Goal: Transaction & Acquisition: Download file/media

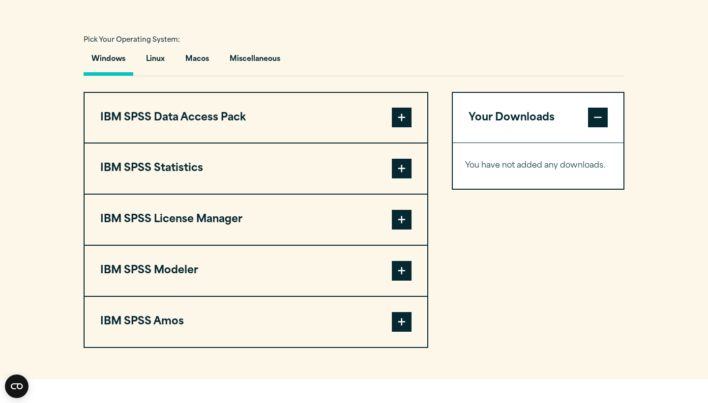
scroll to position [693, 0]
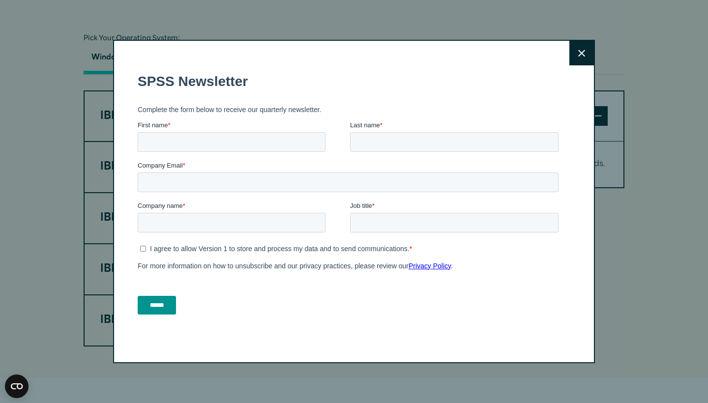
click at [582, 51] on icon at bounding box center [581, 53] width 7 height 7
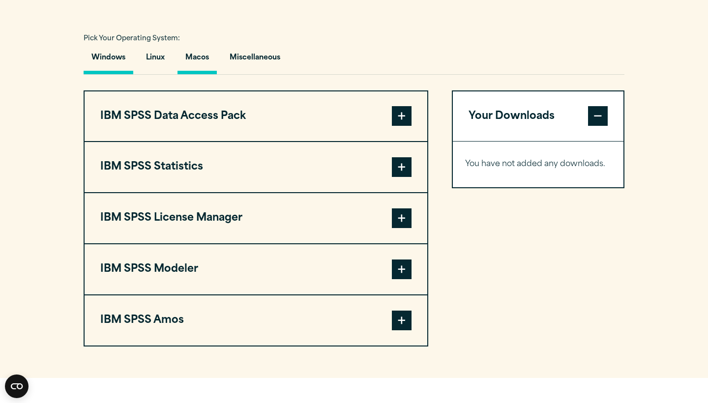
click at [194, 74] on button "Macos" at bounding box center [196, 60] width 39 height 28
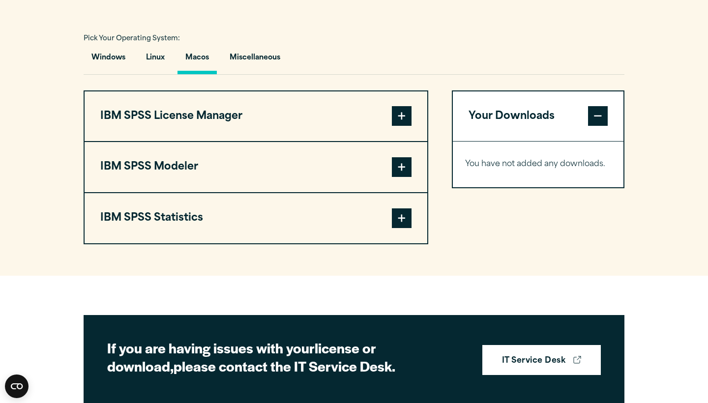
click at [399, 126] on span at bounding box center [402, 116] width 20 height 20
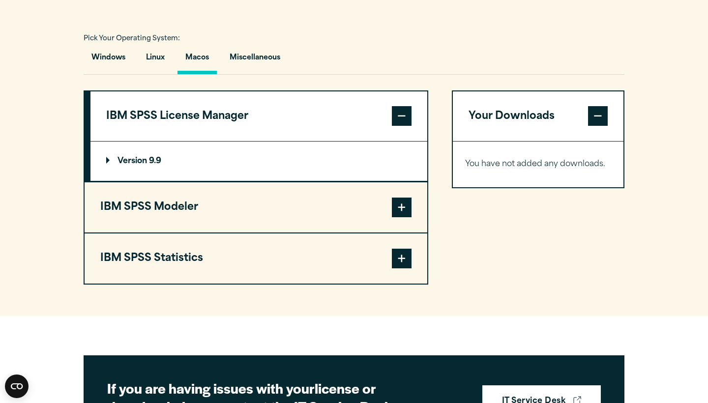
click at [401, 217] on span at bounding box center [402, 208] width 20 height 20
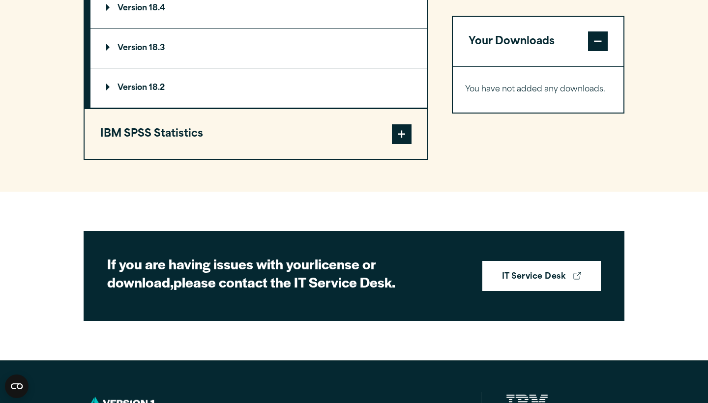
scroll to position [938, 0]
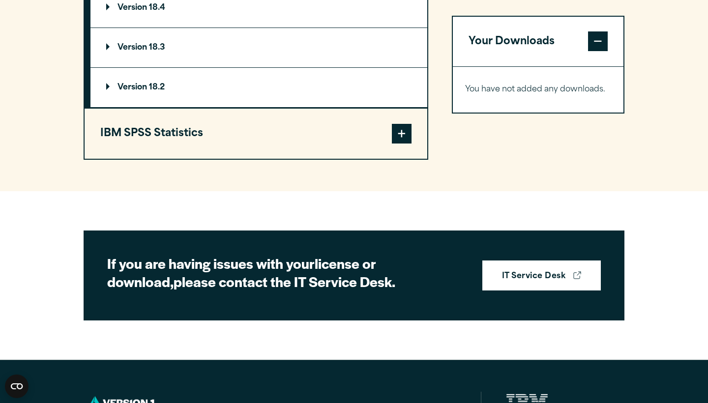
click at [403, 143] on span at bounding box center [402, 134] width 20 height 20
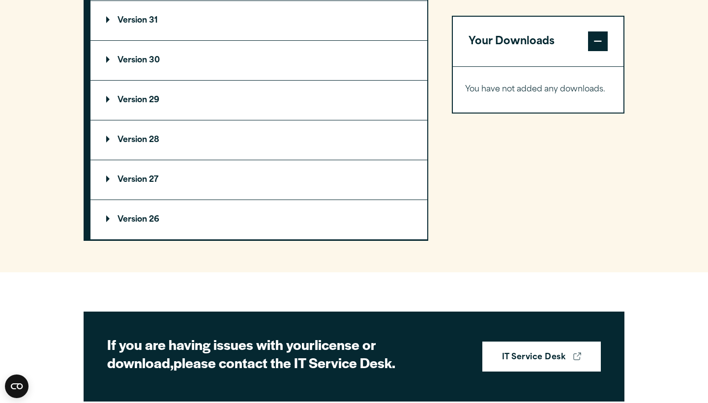
scroll to position [934, 0]
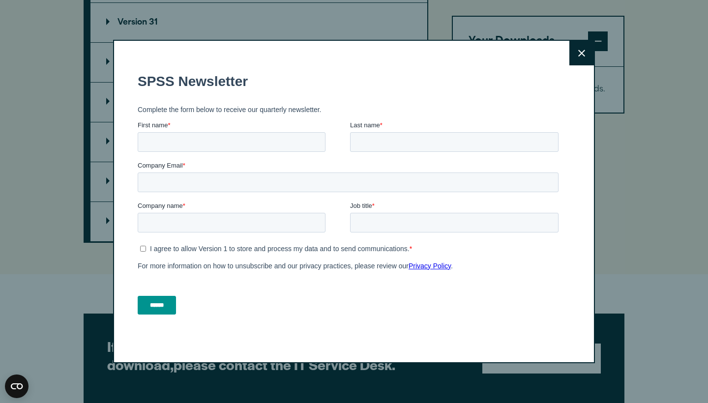
click at [584, 49] on button "Close" at bounding box center [581, 53] width 25 height 25
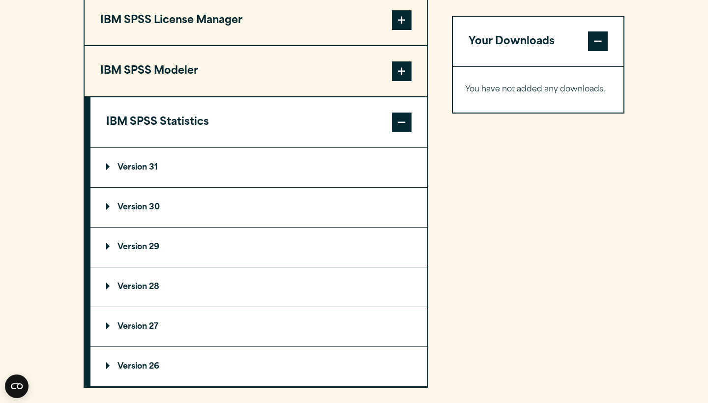
scroll to position [790, 0]
click at [322, 187] on summary "Version 31" at bounding box center [258, 166] width 337 height 39
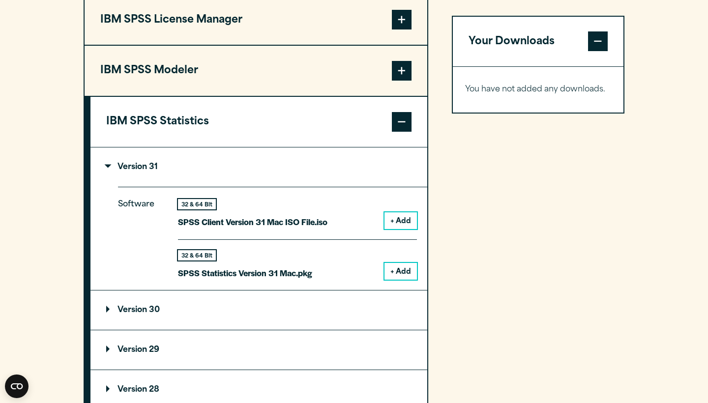
click at [407, 280] on button "+ Add" at bounding box center [400, 271] width 32 height 17
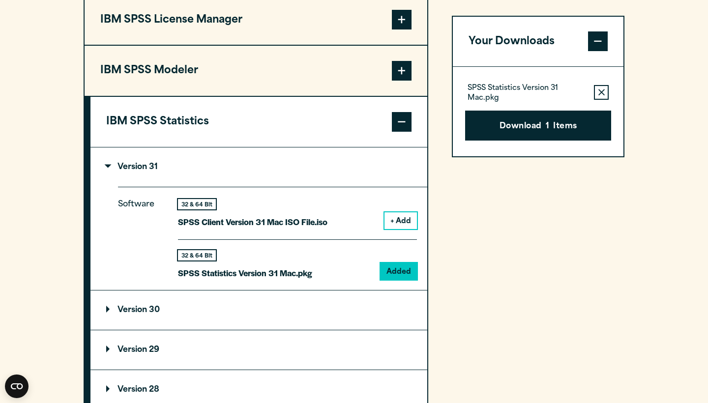
click at [410, 229] on button "+ Add" at bounding box center [400, 220] width 32 height 17
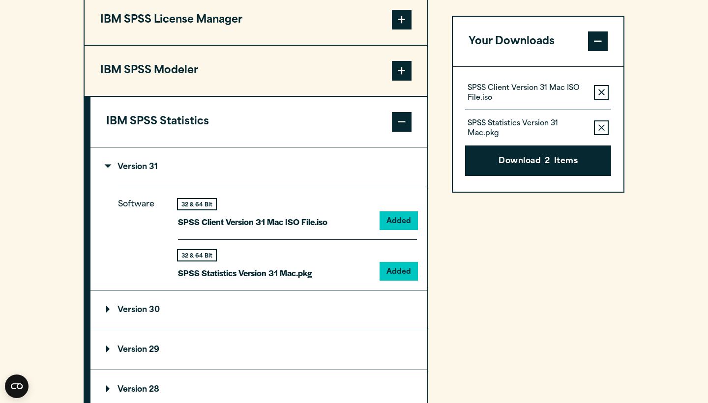
click at [518, 155] on button "Download 2 Items" at bounding box center [538, 161] width 146 height 30
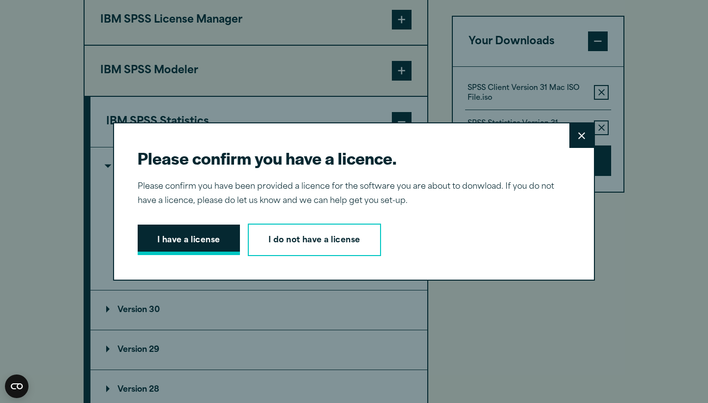
click at [202, 246] on button "I have a license" at bounding box center [189, 240] width 102 height 30
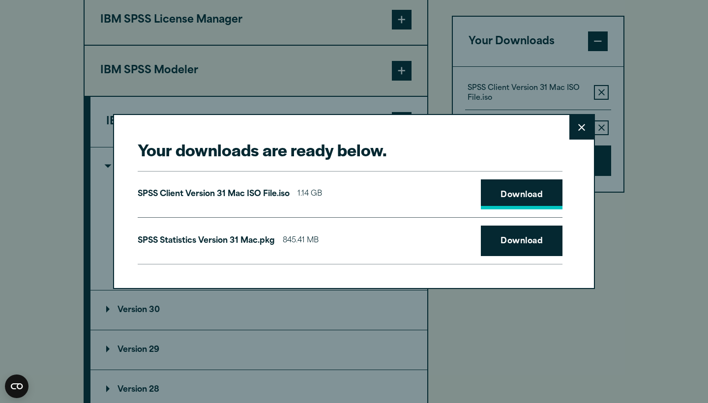
click at [541, 194] on link "Download" at bounding box center [522, 194] width 82 height 30
click at [507, 236] on link "Download" at bounding box center [522, 241] width 82 height 30
click at [707, 217] on div "Your downloads are ready below. Close SPSS Client Version 31 Mac ISO File.iso 1…" at bounding box center [354, 201] width 708 height 403
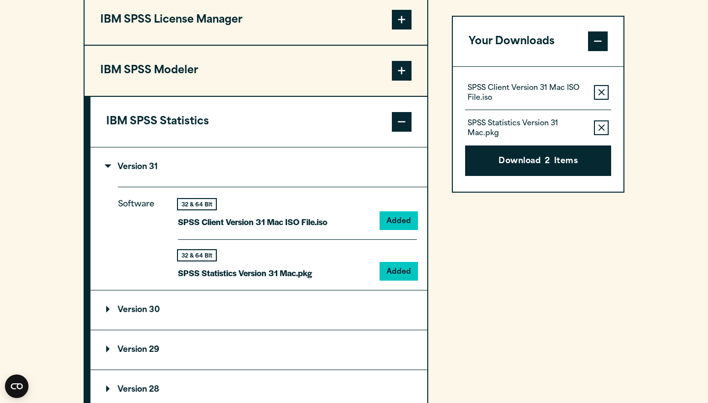
drag, startPoint x: 617, startPoint y: 402, endPoint x: 491, endPoint y: 246, distance: 200.3
click at [491, 247] on div "Your Downloads SPSS Client Version 31 Mac ISO File.iso Remove this item from yo…" at bounding box center [538, 242] width 172 height 497
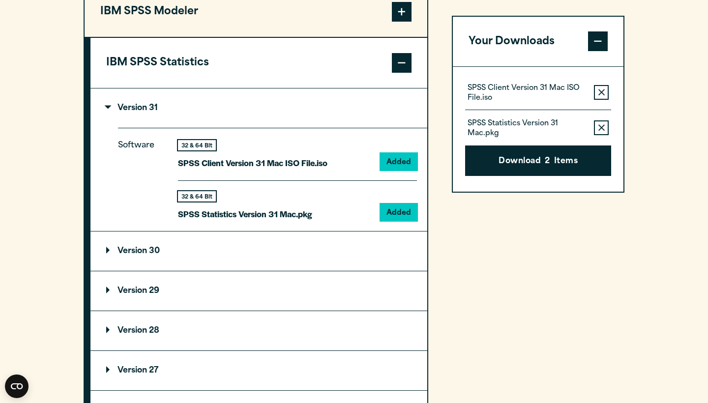
scroll to position [874, 0]
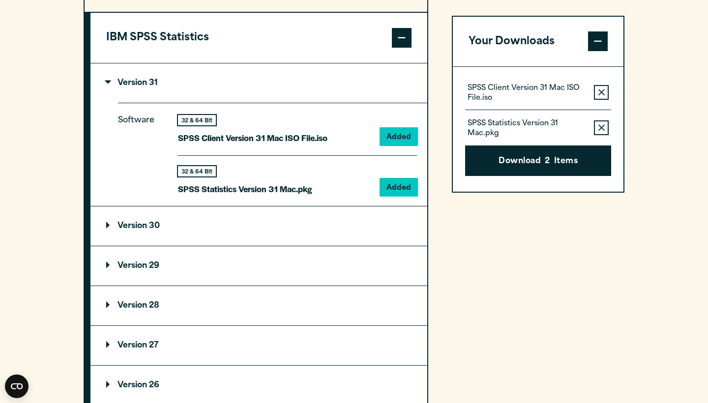
click at [338, 246] on summary "Version 30" at bounding box center [258, 225] width 337 height 39
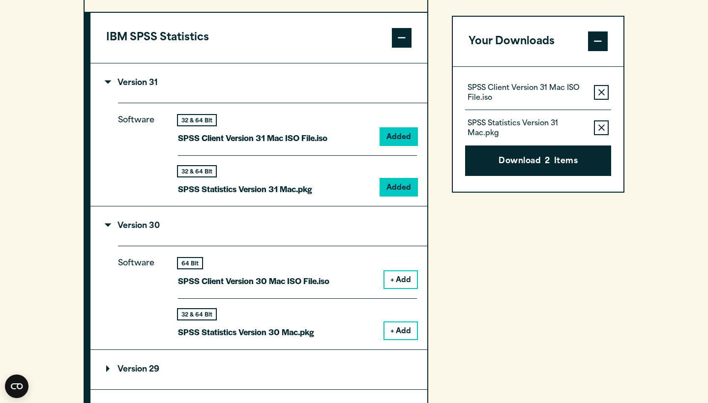
click at [405, 339] on button "+ Add" at bounding box center [400, 330] width 32 height 17
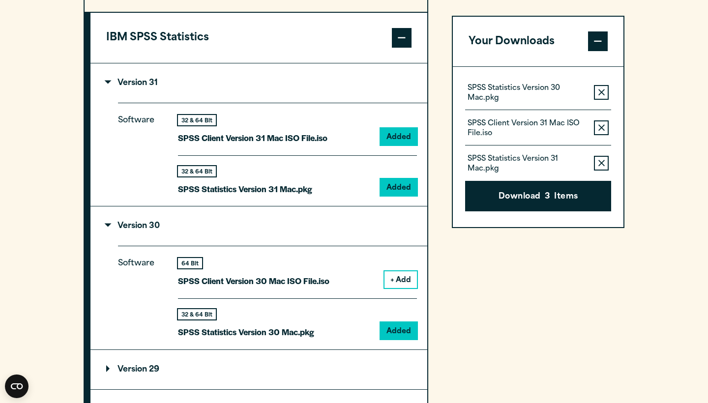
click at [602, 131] on button "Remove this item from your software download list" at bounding box center [601, 128] width 15 height 15
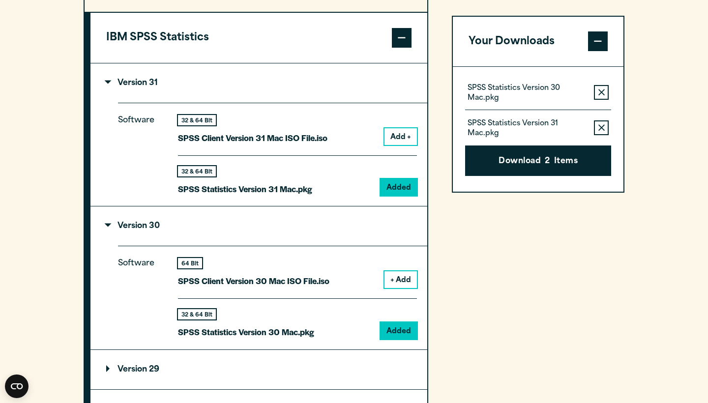
click at [601, 130] on icon "button" at bounding box center [601, 128] width 6 height 7
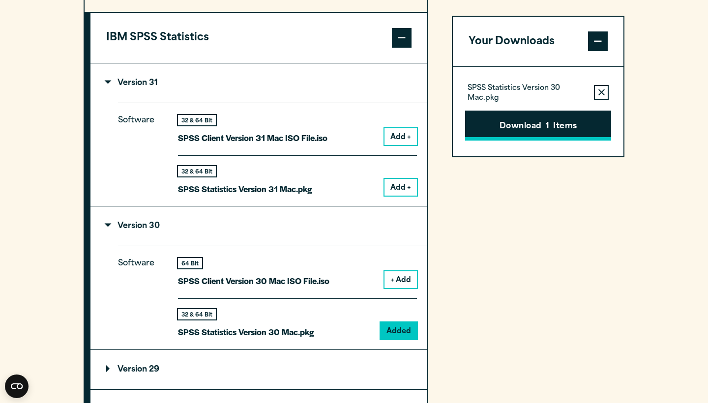
click at [592, 126] on button "Download 1 Items" at bounding box center [538, 126] width 146 height 30
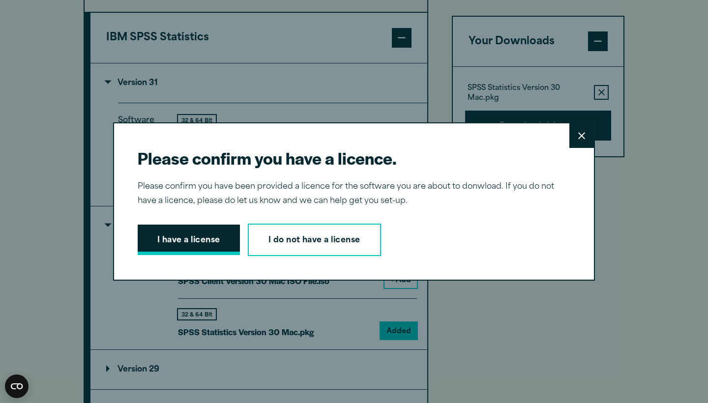
click at [187, 244] on button "I have a license" at bounding box center [189, 240] width 102 height 30
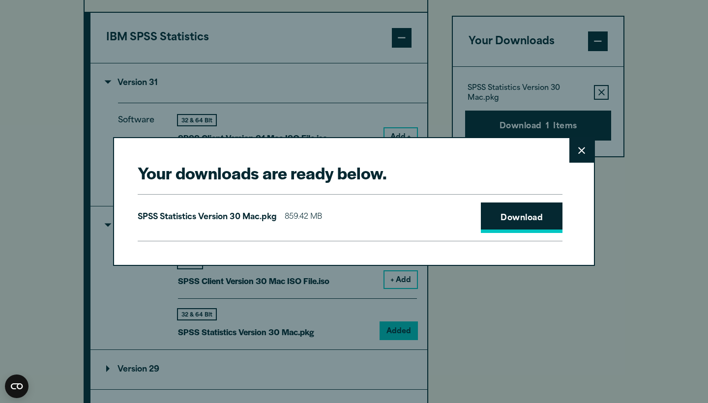
click at [522, 225] on link "Download" at bounding box center [522, 217] width 82 height 30
click at [521, 221] on link "Download" at bounding box center [522, 217] width 82 height 30
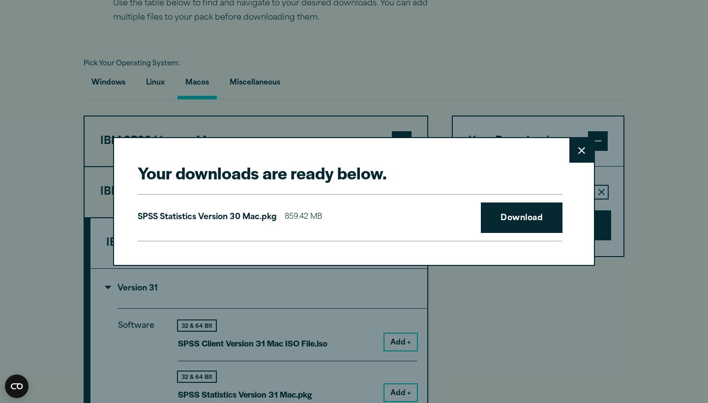
scroll to position [578, 0]
